Goal: Task Accomplishment & Management: Use online tool/utility

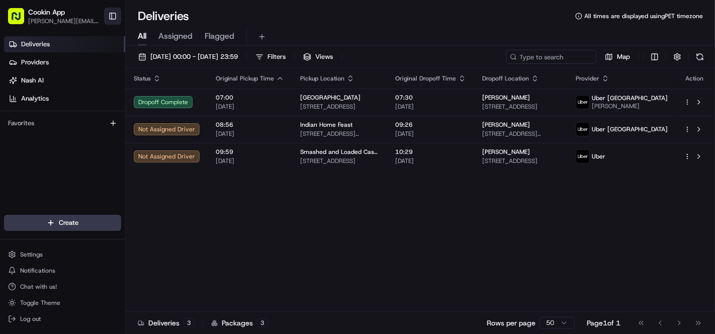
click at [110, 15] on button "Toggle Sidebar" at bounding box center [112, 16] width 17 height 17
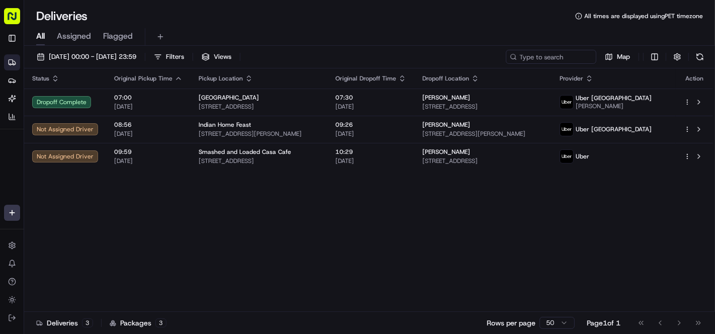
click at [406, 75] on icon "button" at bounding box center [402, 78] width 8 height 8
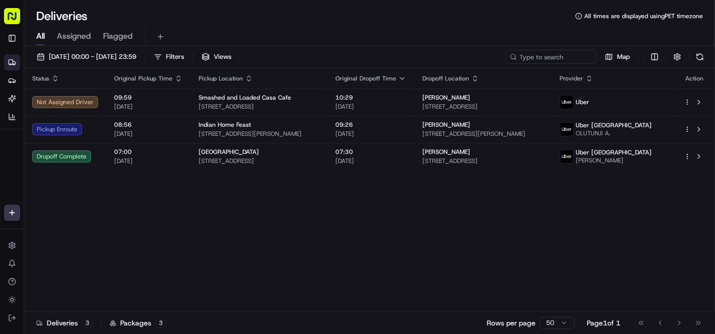
click at [461, 249] on div "Status Original Pickup Time Pickup Location Original Dropoff Time Dropoff Locat…" at bounding box center [368, 189] width 689 height 243
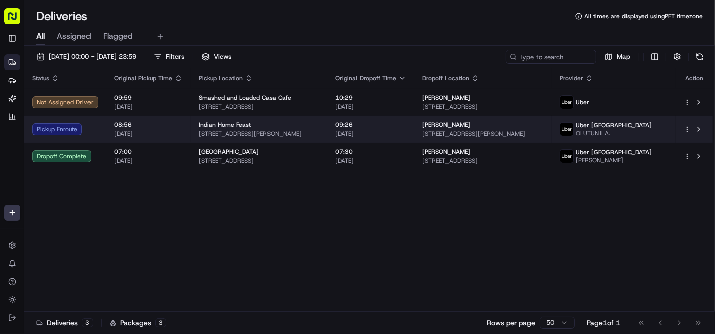
click at [319, 131] on span "[STREET_ADDRESS][PERSON_NAME]" at bounding box center [259, 134] width 121 height 8
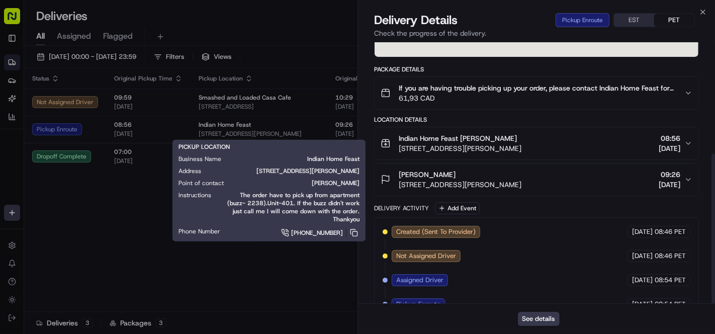
scroll to position [194, 0]
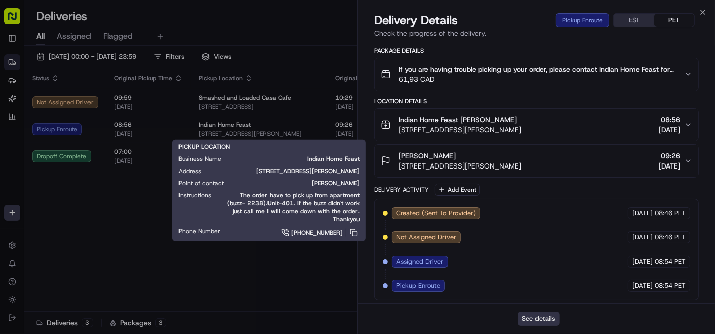
click at [533, 321] on button "See details" at bounding box center [539, 319] width 42 height 14
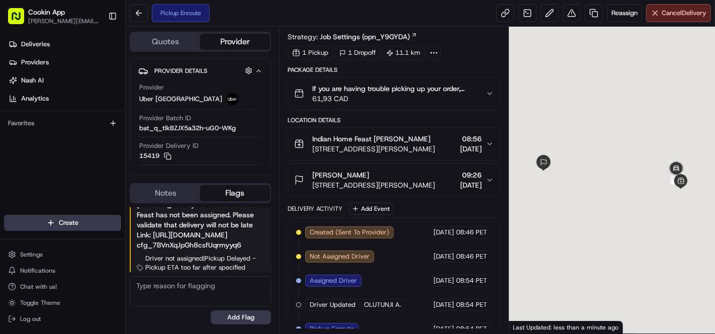
scroll to position [36, 0]
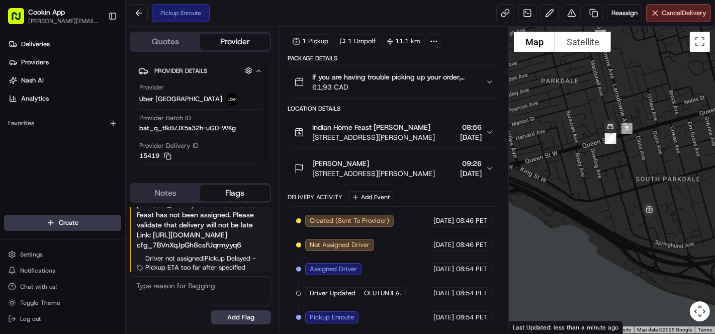
drag, startPoint x: 686, startPoint y: 153, endPoint x: 645, endPoint y: 160, distance: 41.4
click at [643, 160] on div at bounding box center [612, 180] width 206 height 307
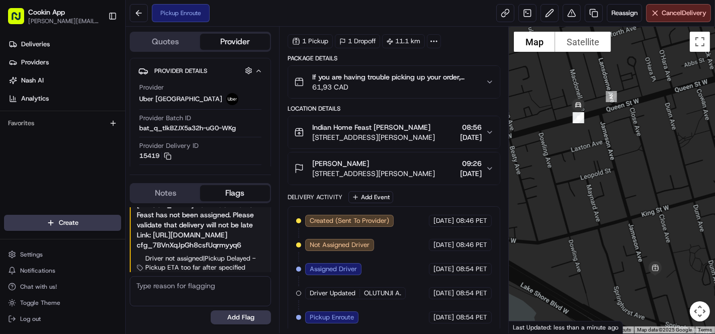
drag, startPoint x: 633, startPoint y: 179, endPoint x: 624, endPoint y: 167, distance: 15.1
click at [624, 167] on div at bounding box center [612, 180] width 206 height 307
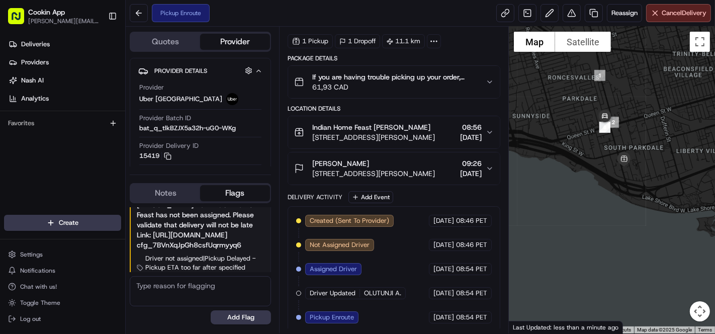
drag, startPoint x: 669, startPoint y: 118, endPoint x: 655, endPoint y: 141, distance: 26.6
click at [643, 141] on div at bounding box center [612, 180] width 206 height 307
click at [459, 83] on span "61,93 CAD" at bounding box center [394, 87] width 165 height 10
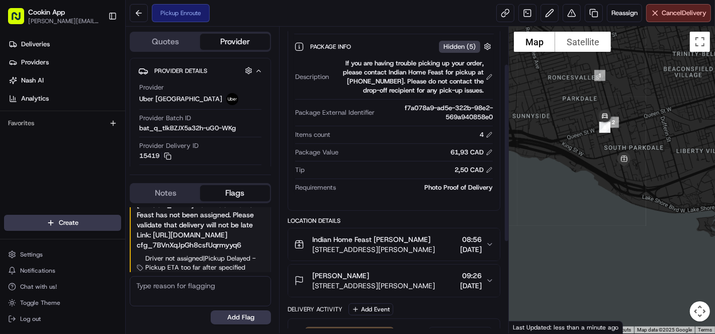
scroll to position [0, 0]
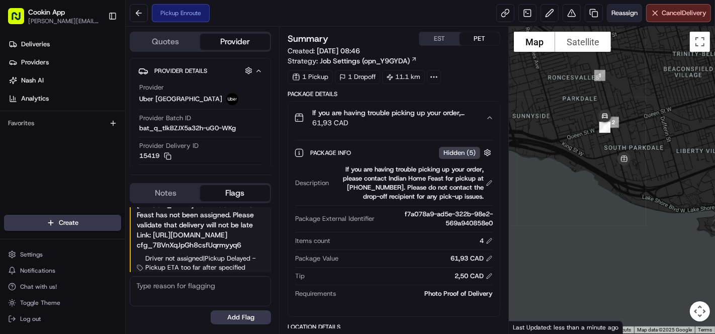
click at [622, 21] on button "Reassign" at bounding box center [624, 13] width 35 height 18
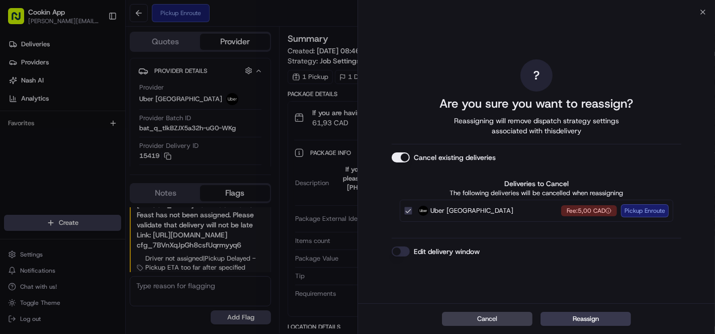
click at [401, 156] on button "Cancel existing deliveries" at bounding box center [401, 157] width 18 height 10
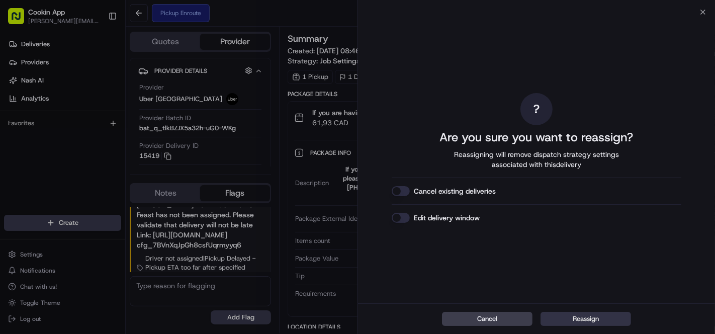
click at [574, 300] on button "Reassign" at bounding box center [585, 319] width 90 height 14
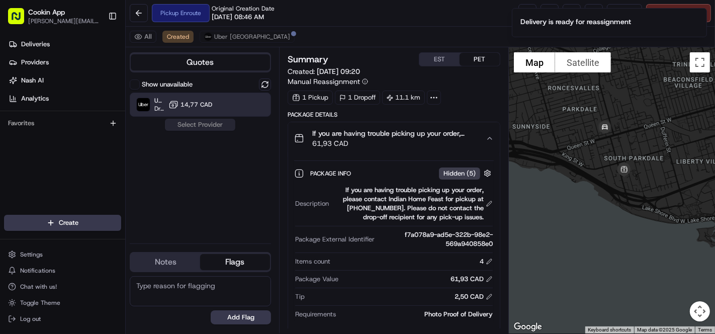
click at [194, 108] on span "14,77 CAD" at bounding box center [196, 105] width 32 height 8
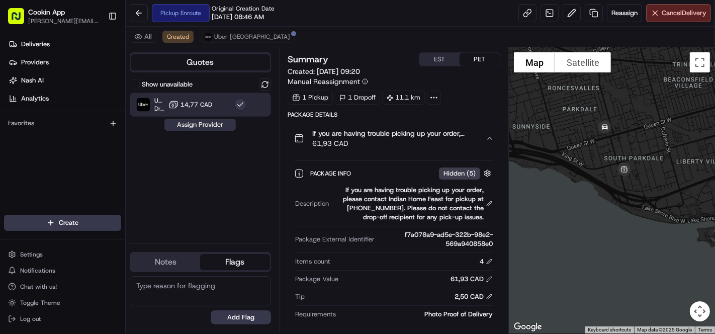
click at [205, 123] on button "Assign Provider" at bounding box center [199, 125] width 71 height 12
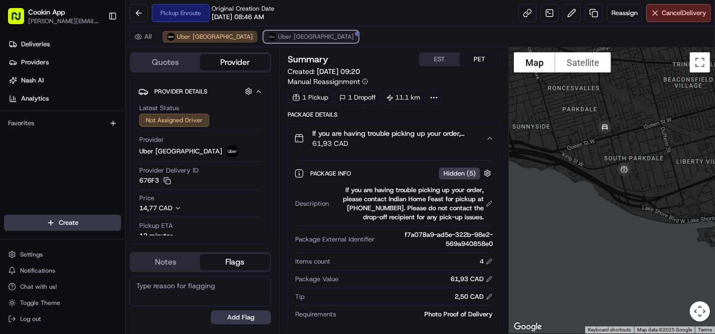
click at [278, 37] on span "Uber [GEOGRAPHIC_DATA]" at bounding box center [316, 37] width 76 height 8
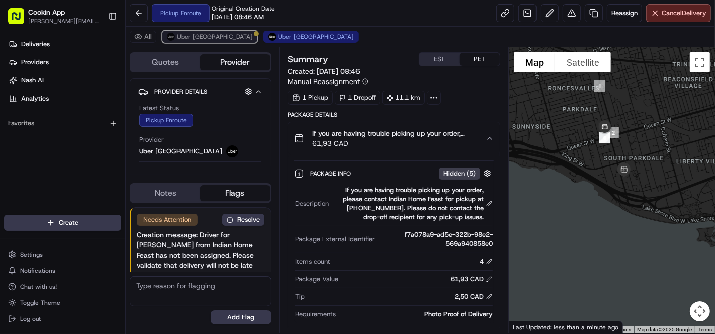
click at [200, 36] on span "Uber [GEOGRAPHIC_DATA]" at bounding box center [215, 37] width 76 height 8
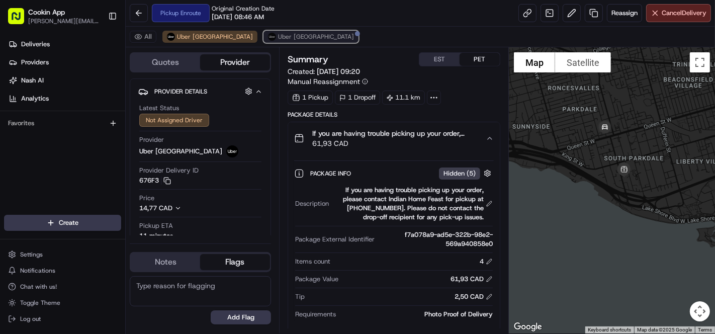
click at [278, 39] on span "Uber [GEOGRAPHIC_DATA]" at bounding box center [316, 37] width 76 height 8
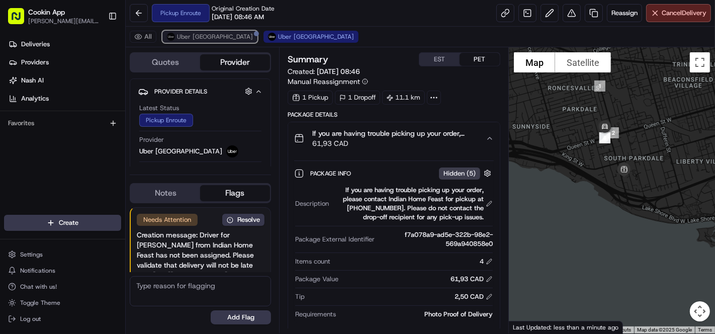
click at [200, 36] on span "Uber [GEOGRAPHIC_DATA]" at bounding box center [215, 37] width 76 height 8
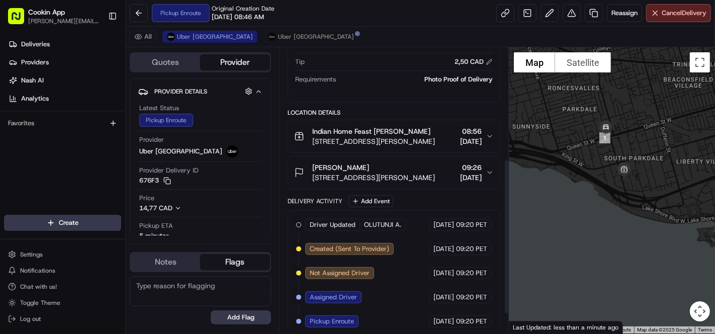
scroll to position [238, 0]
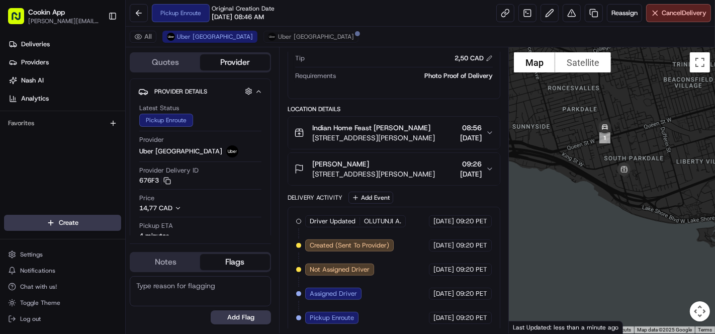
click at [439, 19] on div "Pickup Enroute Original Creation Date [DATE] 08:46 AM Reassign Cancel Delivery" at bounding box center [420, 13] width 589 height 27
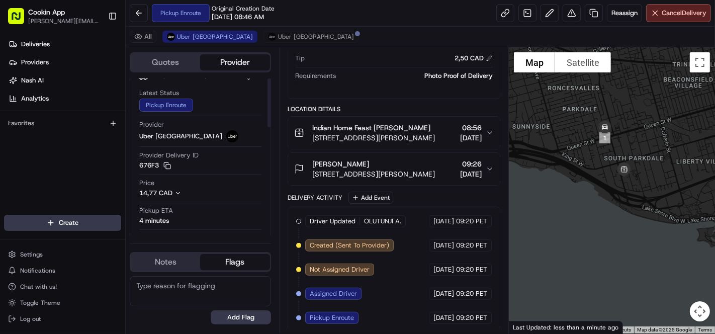
scroll to position [0, 0]
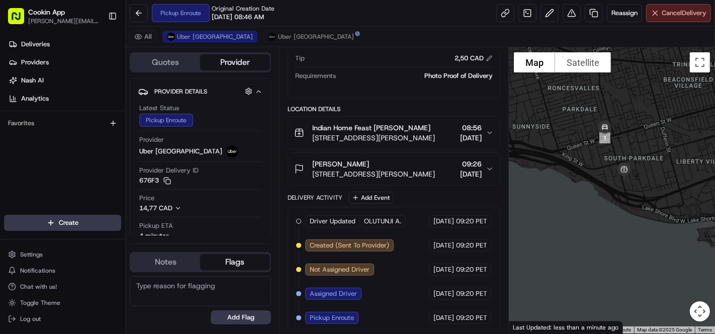
click at [643, 13] on span "Cancel Delivery" at bounding box center [684, 13] width 45 height 9
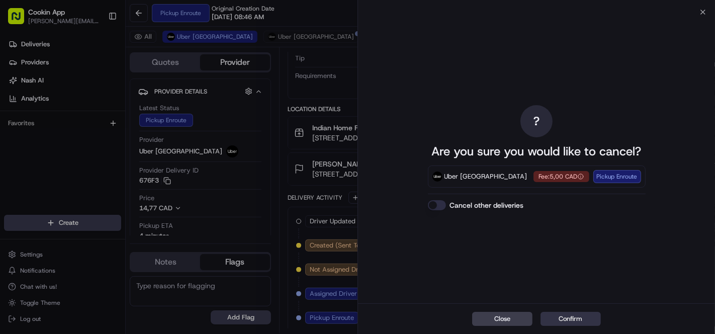
click at [575, 300] on button "Confirm" at bounding box center [570, 319] width 60 height 14
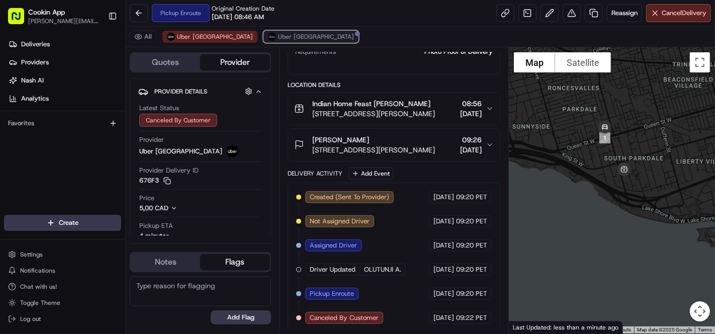
click at [278, 34] on span "Uber [GEOGRAPHIC_DATA]" at bounding box center [316, 37] width 76 height 8
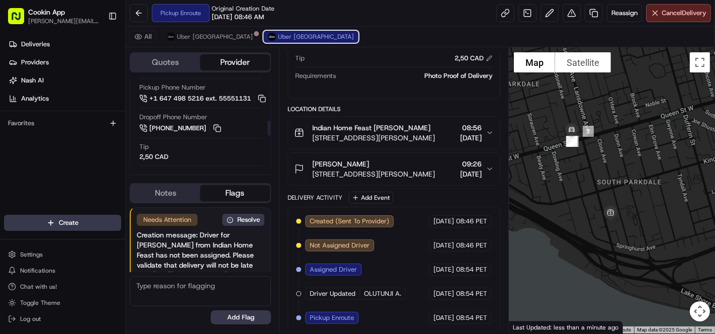
scroll to position [167, 0]
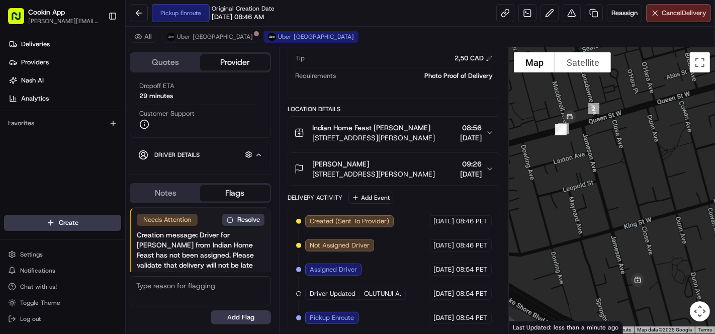
drag, startPoint x: 633, startPoint y: 207, endPoint x: 620, endPoint y: 163, distance: 45.7
click at [620, 163] on div at bounding box center [612, 190] width 206 height 286
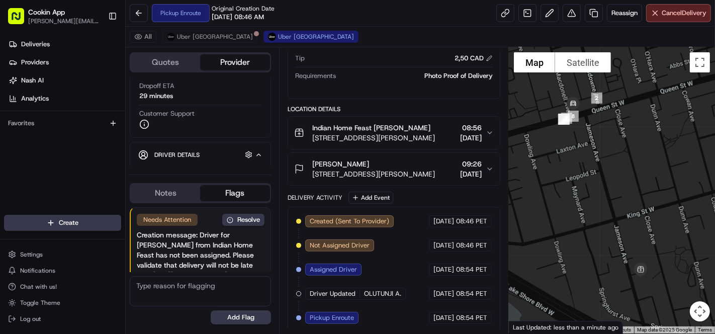
drag, startPoint x: 636, startPoint y: 217, endPoint x: 638, endPoint y: 185, distance: 32.2
click at [638, 185] on div at bounding box center [612, 190] width 206 height 286
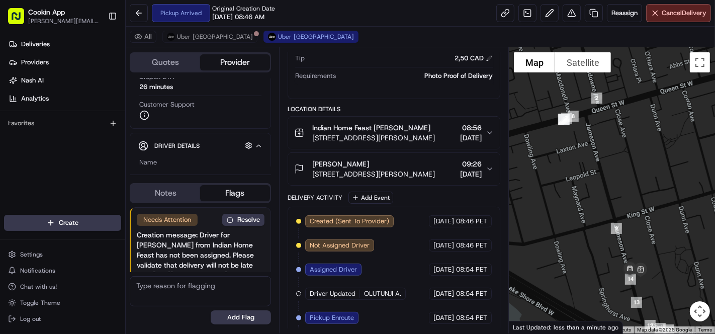
scroll to position [262, 0]
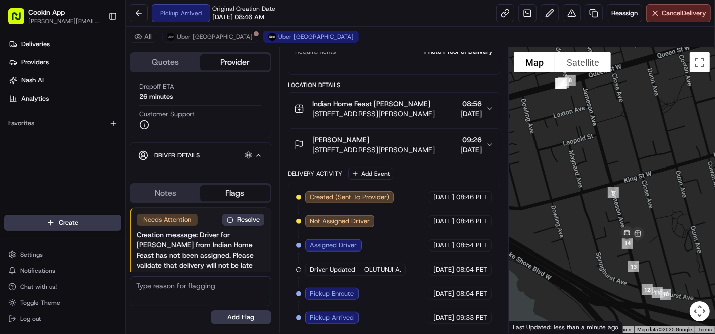
drag, startPoint x: 652, startPoint y: 294, endPoint x: 649, endPoint y: 254, distance: 39.8
click at [643, 254] on div at bounding box center [612, 190] width 206 height 286
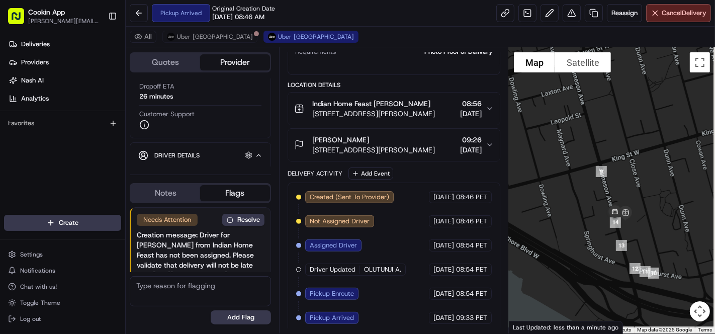
drag, startPoint x: 670, startPoint y: 245, endPoint x: 656, endPoint y: 220, distance: 28.8
click at [643, 220] on div at bounding box center [612, 190] width 206 height 286
